Goal: Task Accomplishment & Management: Use online tool/utility

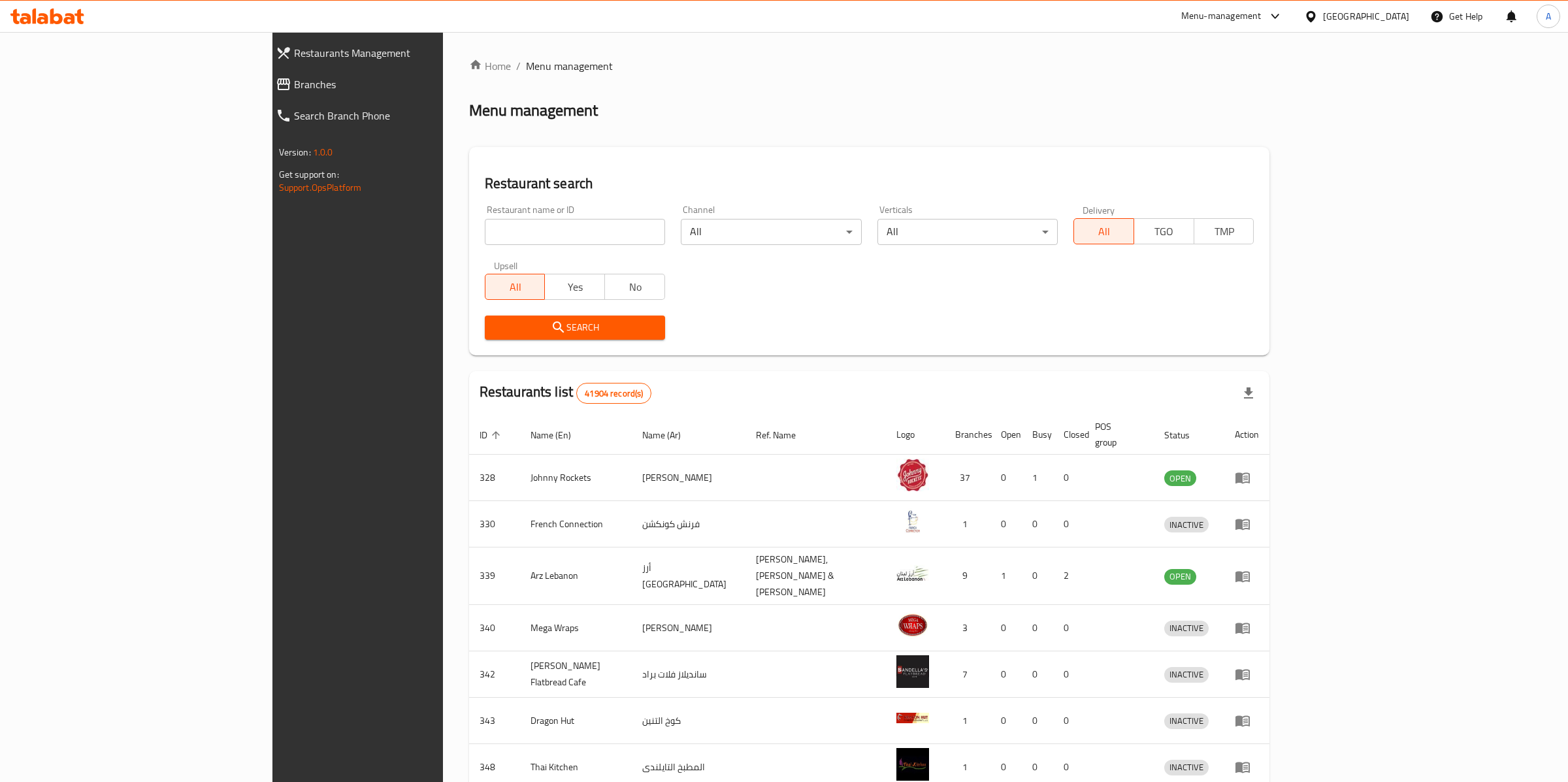
click at [485, 242] on input "search" at bounding box center [575, 232] width 180 height 26
type input "bloomingbox"
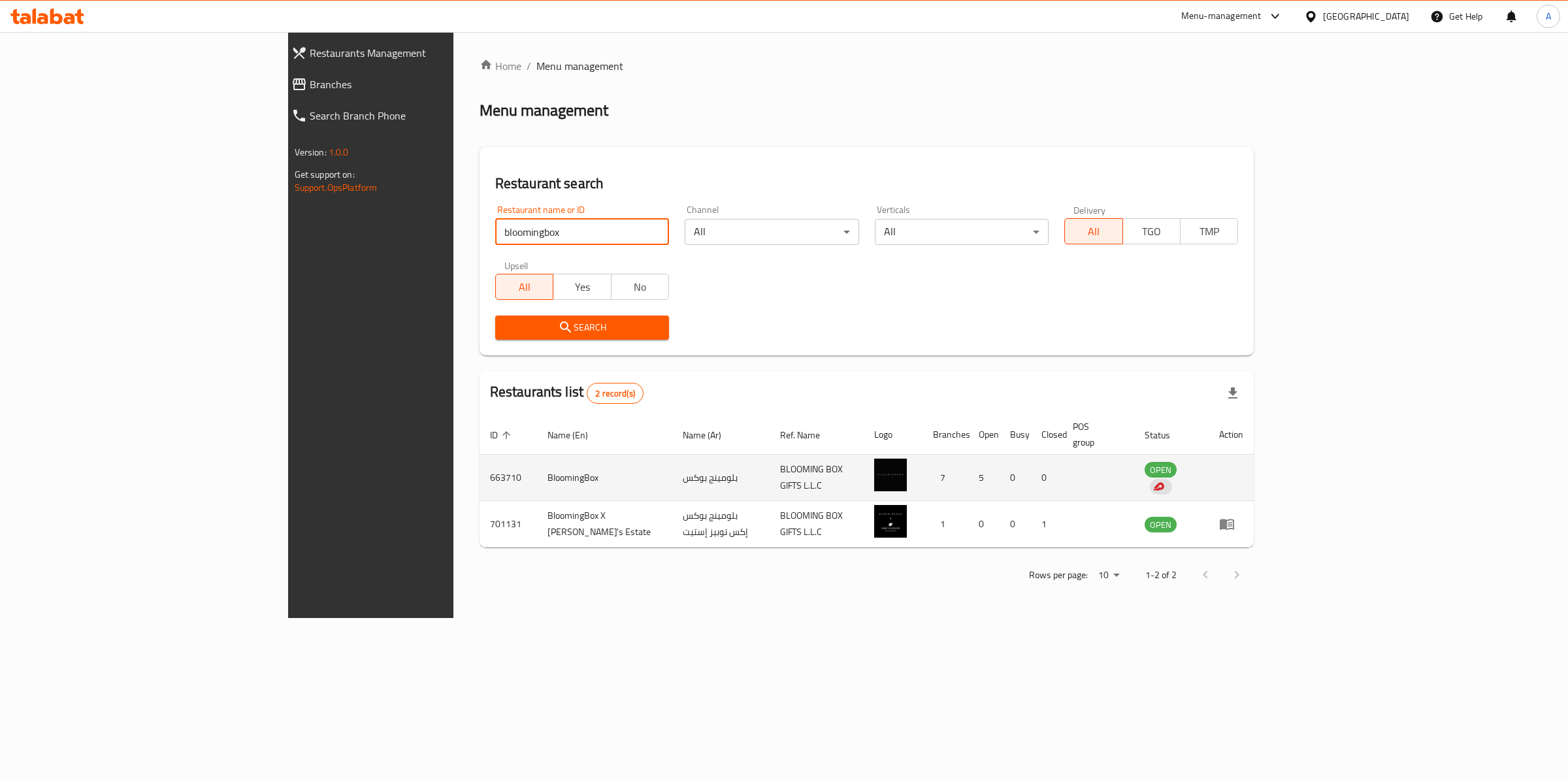
click at [1253, 463] on td "enhanced table" at bounding box center [1231, 478] width 45 height 46
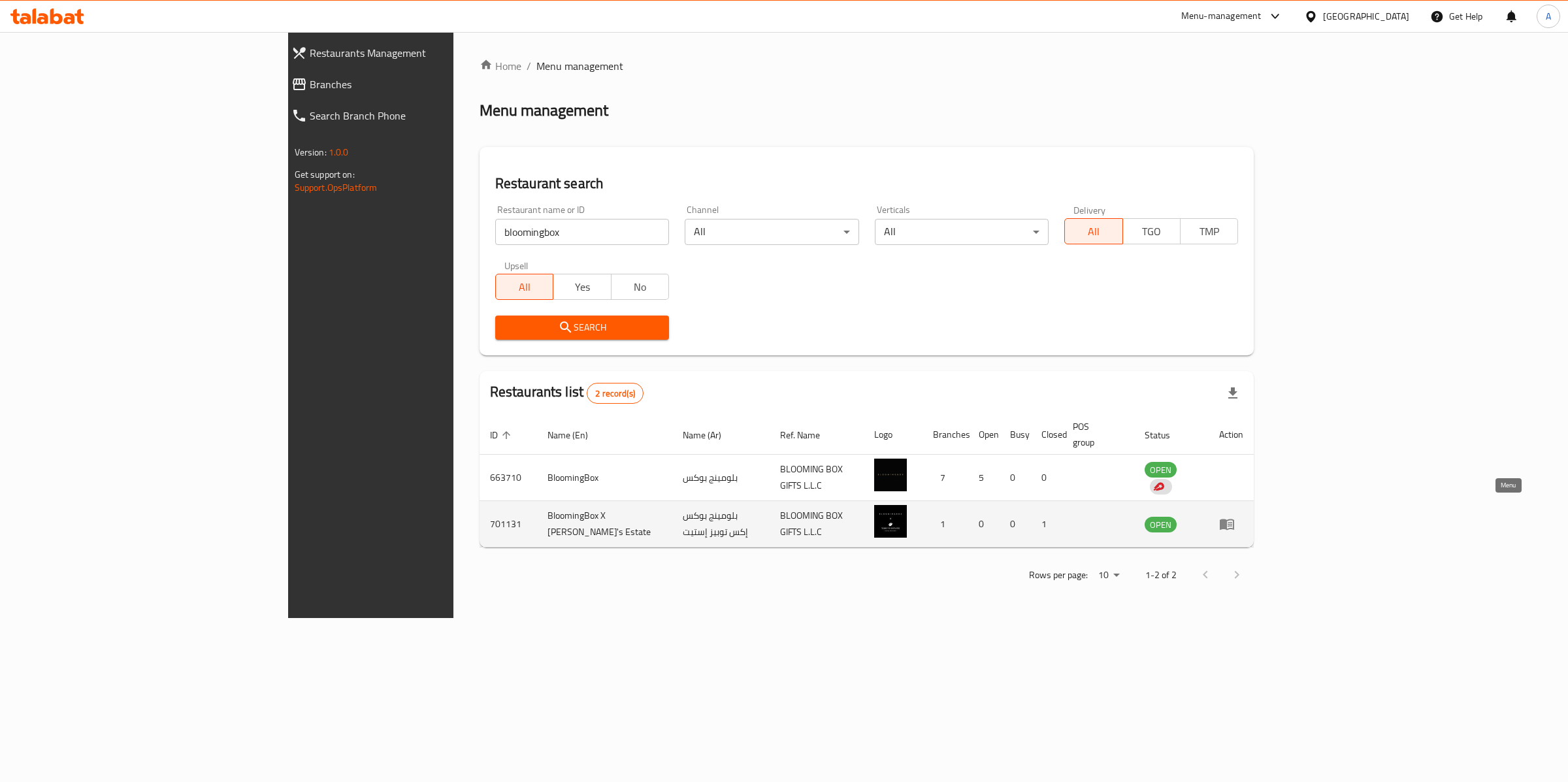
click at [1234, 516] on icon "enhanced table" at bounding box center [1226, 524] width 15 height 15
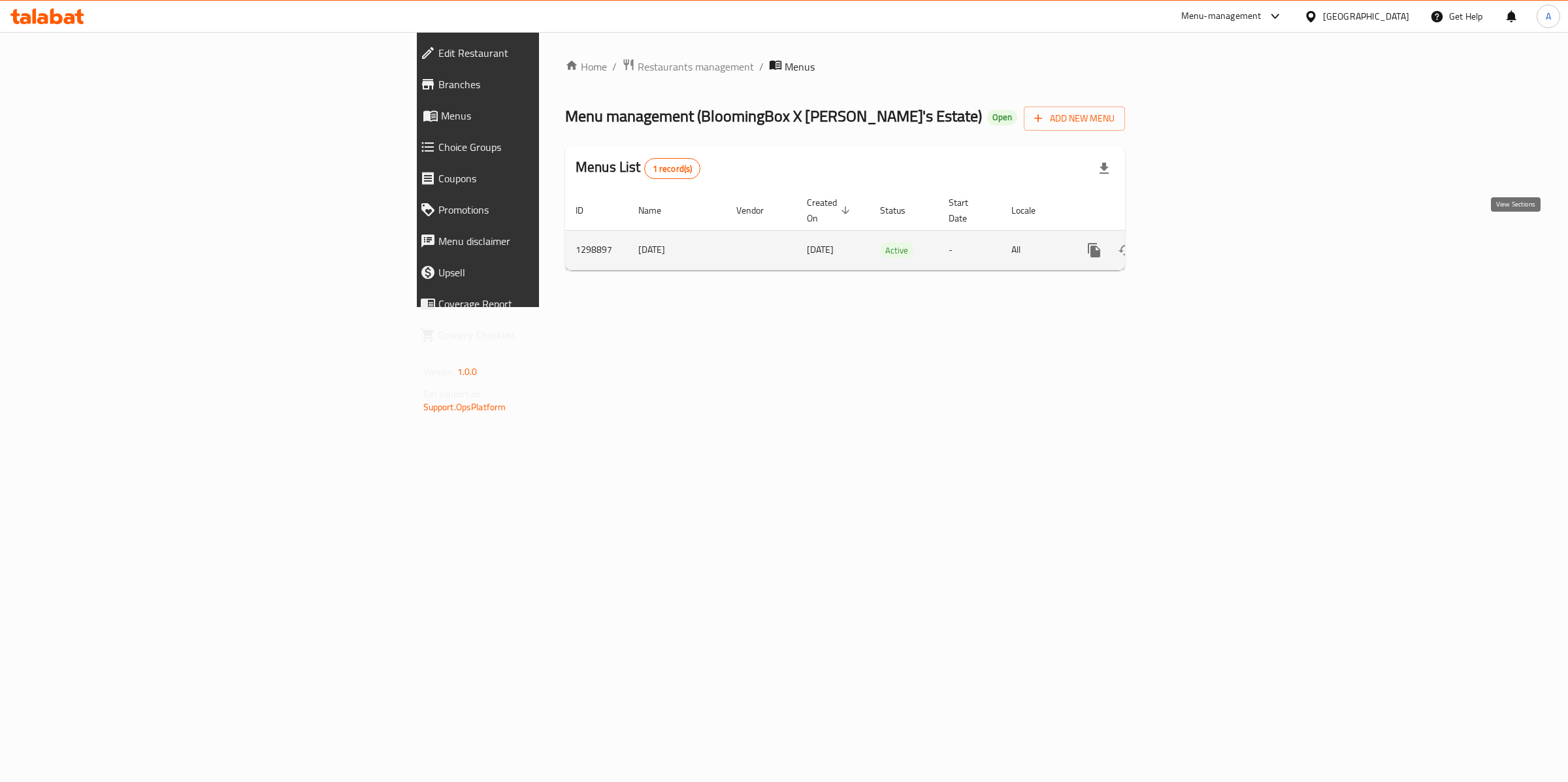
click at [1196, 242] on icon "enhanced table" at bounding box center [1187, 249] width 15 height 15
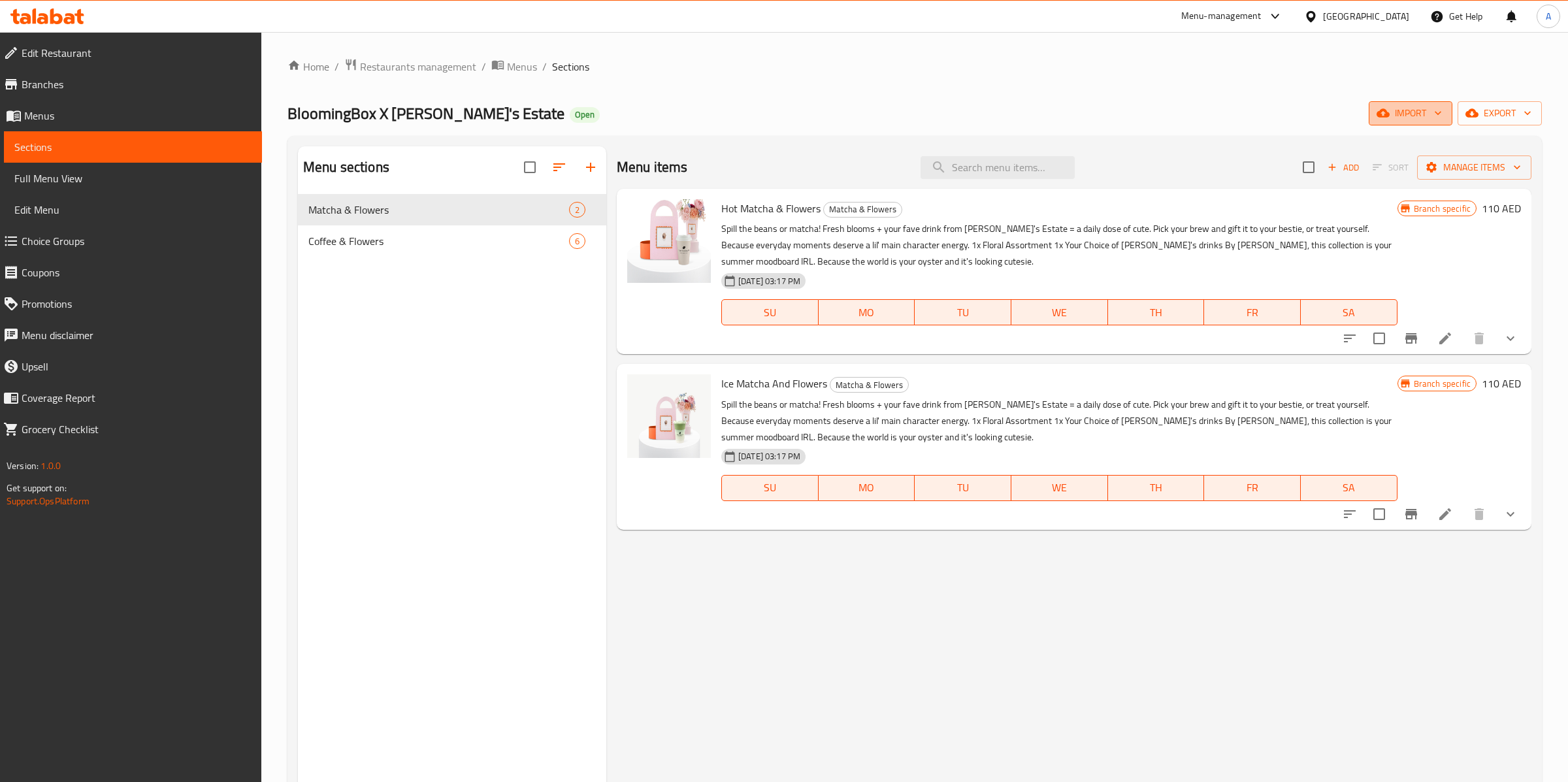
click at [1418, 120] on span "import" at bounding box center [1410, 113] width 63 height 16
click at [1460, 77] on div at bounding box center [784, 391] width 1568 height 782
click at [1482, 117] on span "export" at bounding box center [1499, 113] width 63 height 16
click at [1462, 175] on span "Export One Sheet Menu" at bounding box center [1495, 175] width 106 height 15
